Goal: Transaction & Acquisition: Download file/media

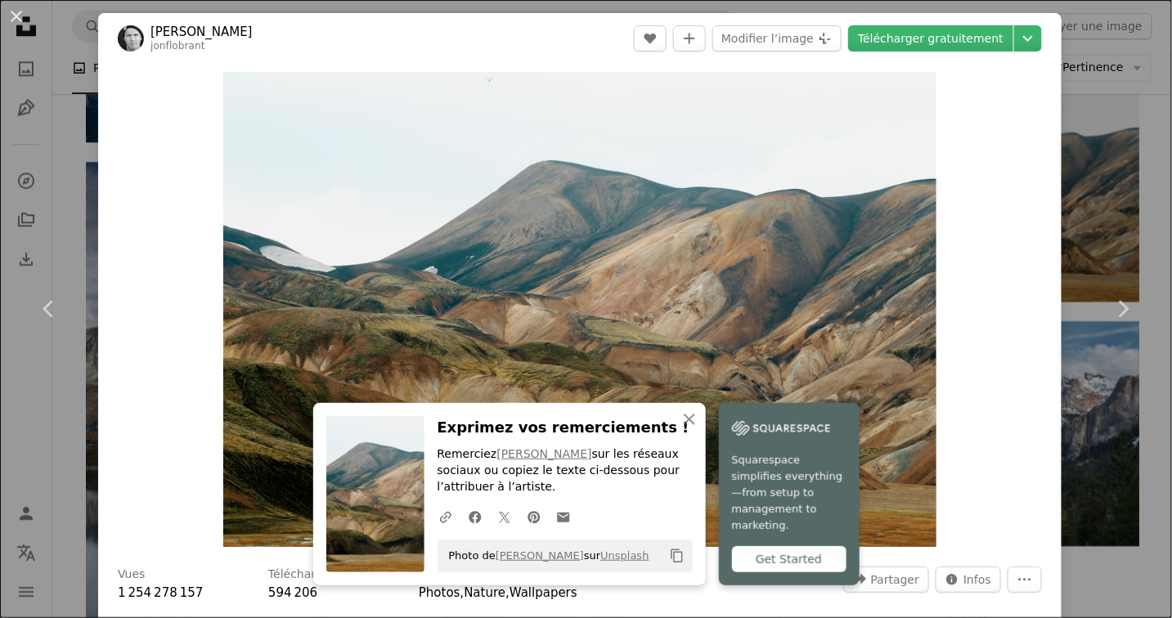
scroll to position [5972, 0]
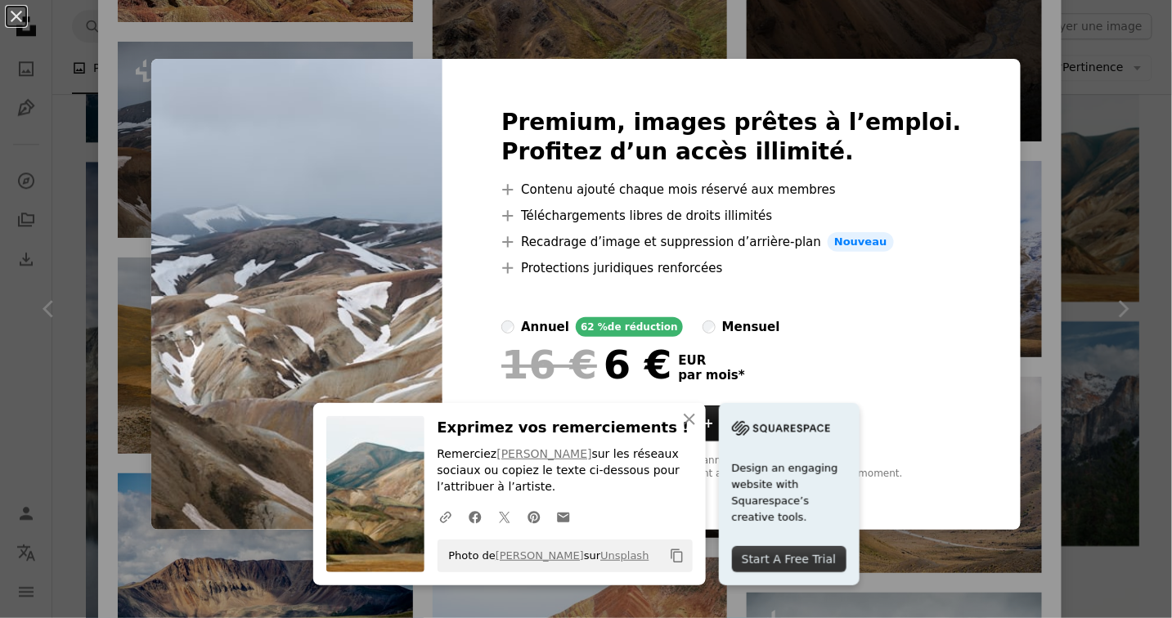
click at [1024, 89] on div "An X shape An X shape Fermer Exprimez vos remerciements ! Remerciez [PERSON_NAM…" at bounding box center [586, 309] width 1172 height 618
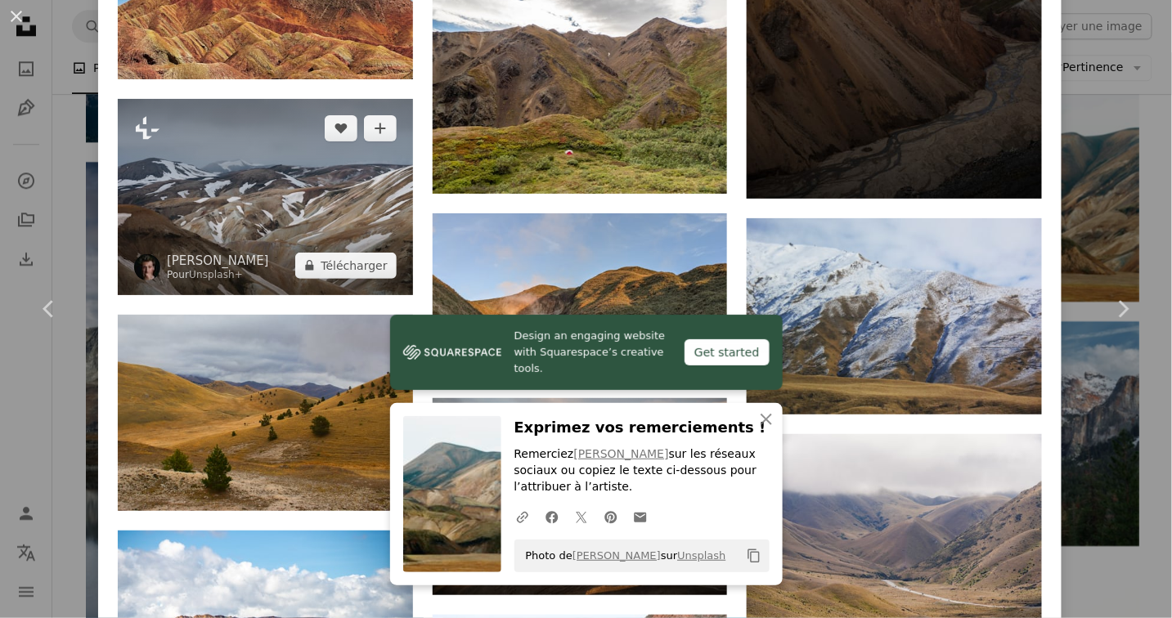
scroll to position [5893, 0]
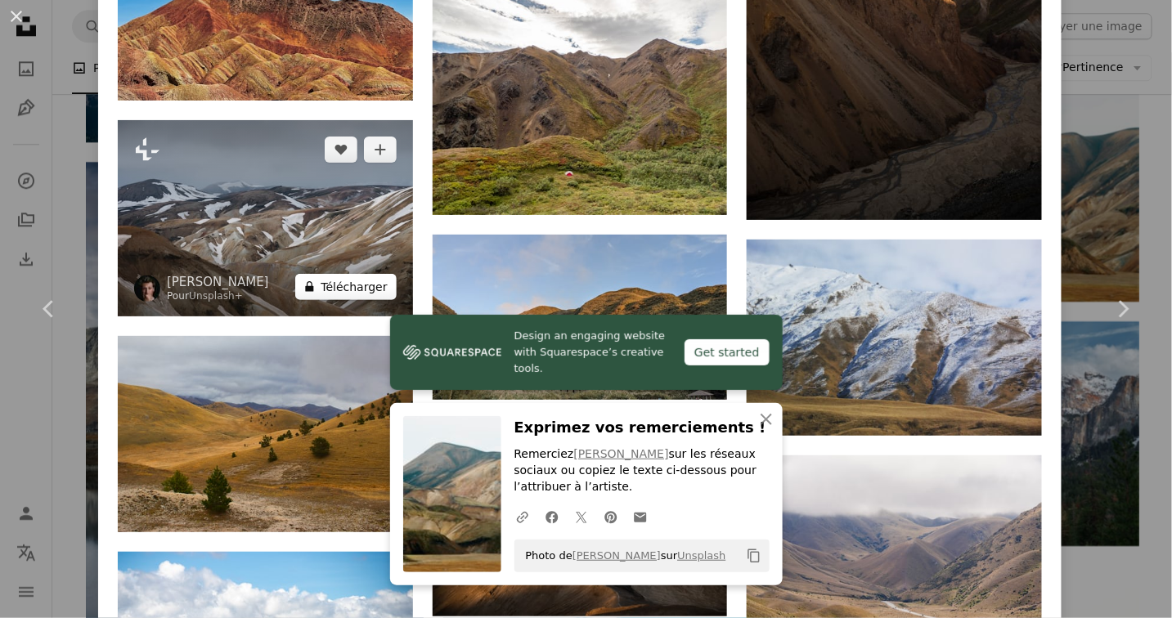
click at [357, 274] on button "A lock Télécharger" at bounding box center [345, 287] width 101 height 26
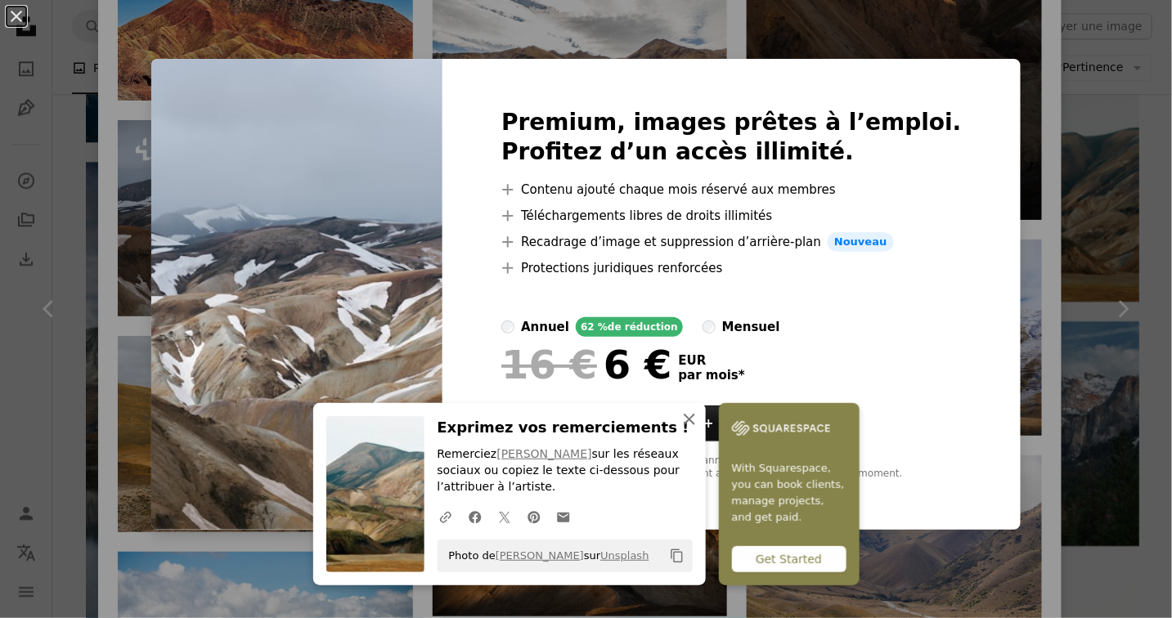
click at [686, 418] on icon "button" at bounding box center [689, 419] width 11 height 11
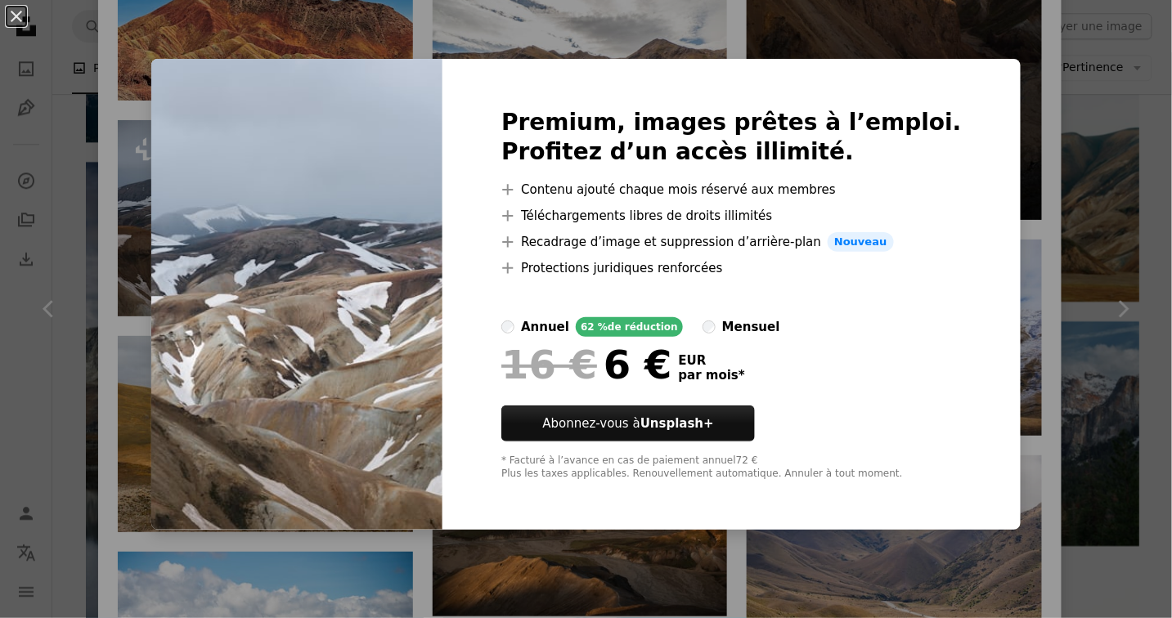
click at [1020, 116] on div "An X shape Premium, images prêtes à l’emploi. Profitez d’un accès illimité. A p…" at bounding box center [586, 309] width 1172 height 618
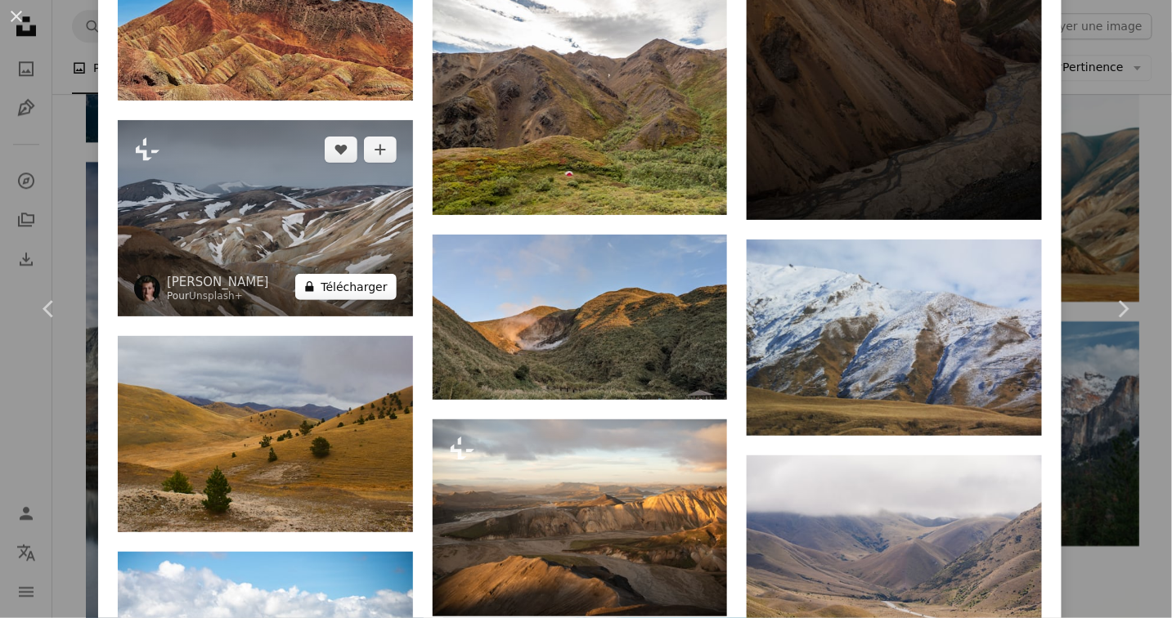
click at [348, 274] on button "A lock Télécharger" at bounding box center [345, 287] width 101 height 26
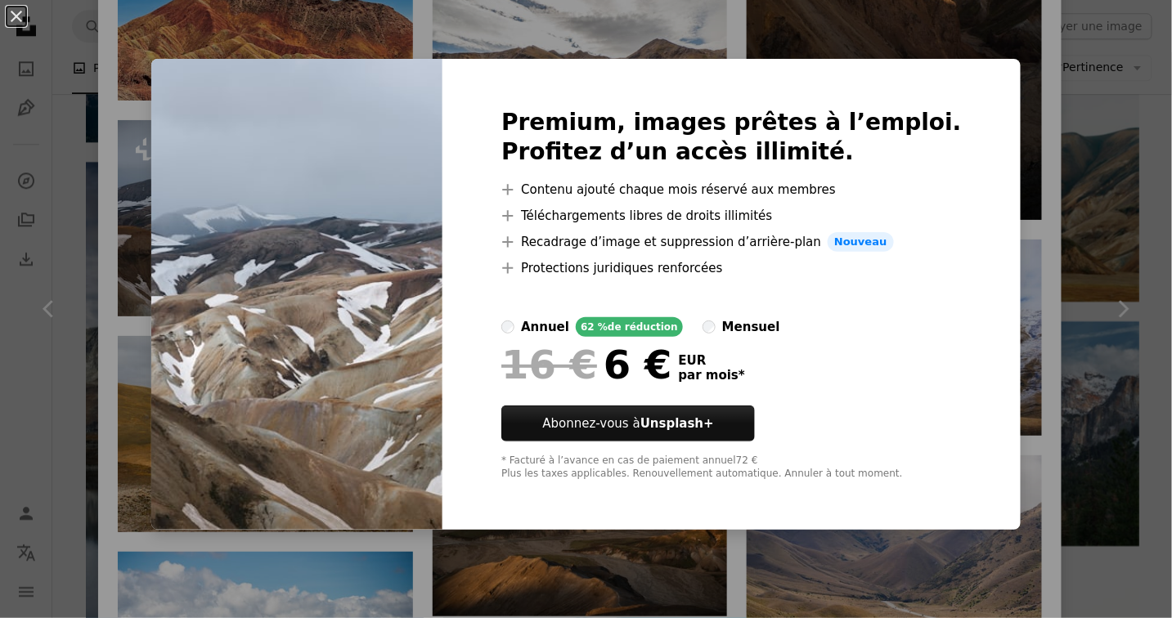
click at [781, 31] on div "An X shape Premium, images prêtes à l’emploi. Profitez d’un accès illimité. A p…" at bounding box center [586, 309] width 1172 height 618
